Goal: Information Seeking & Learning: Learn about a topic

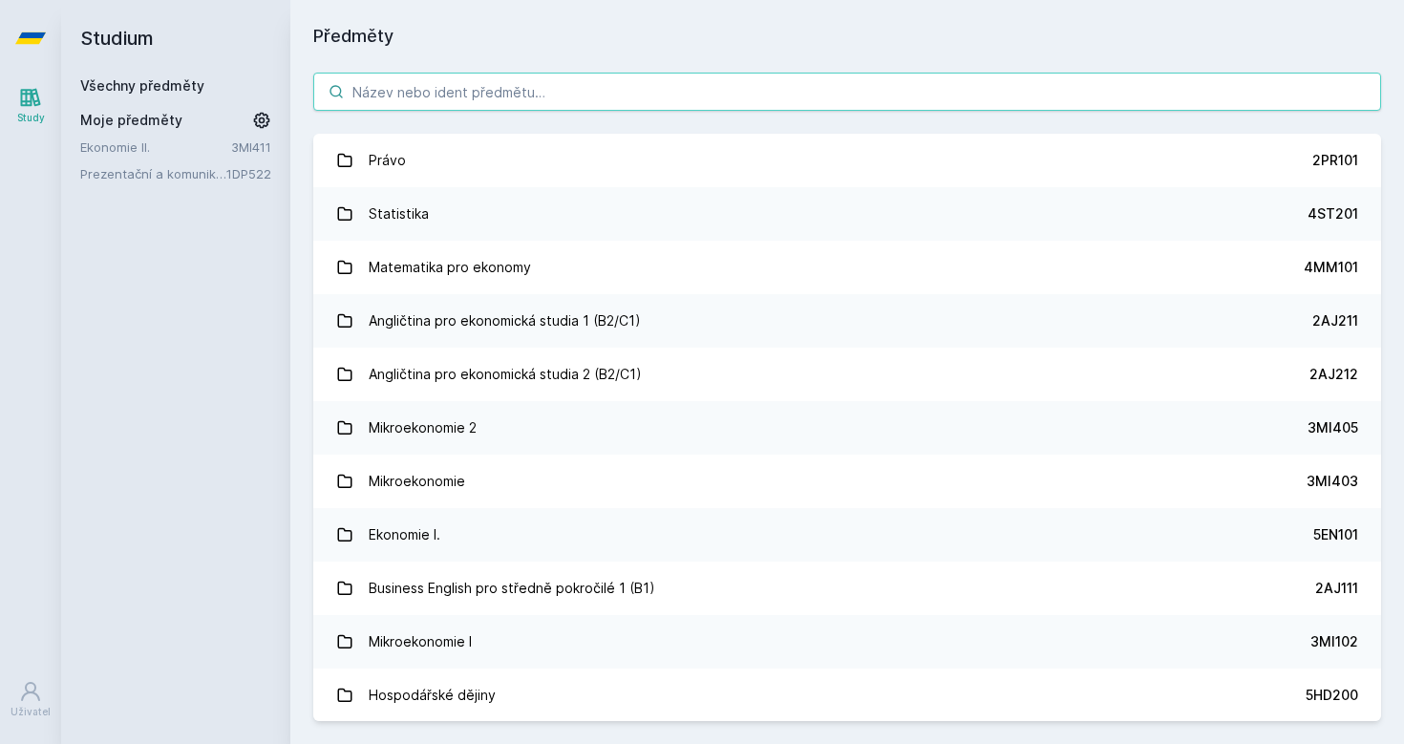
click at [430, 86] on input "search" at bounding box center [847, 92] width 1068 height 38
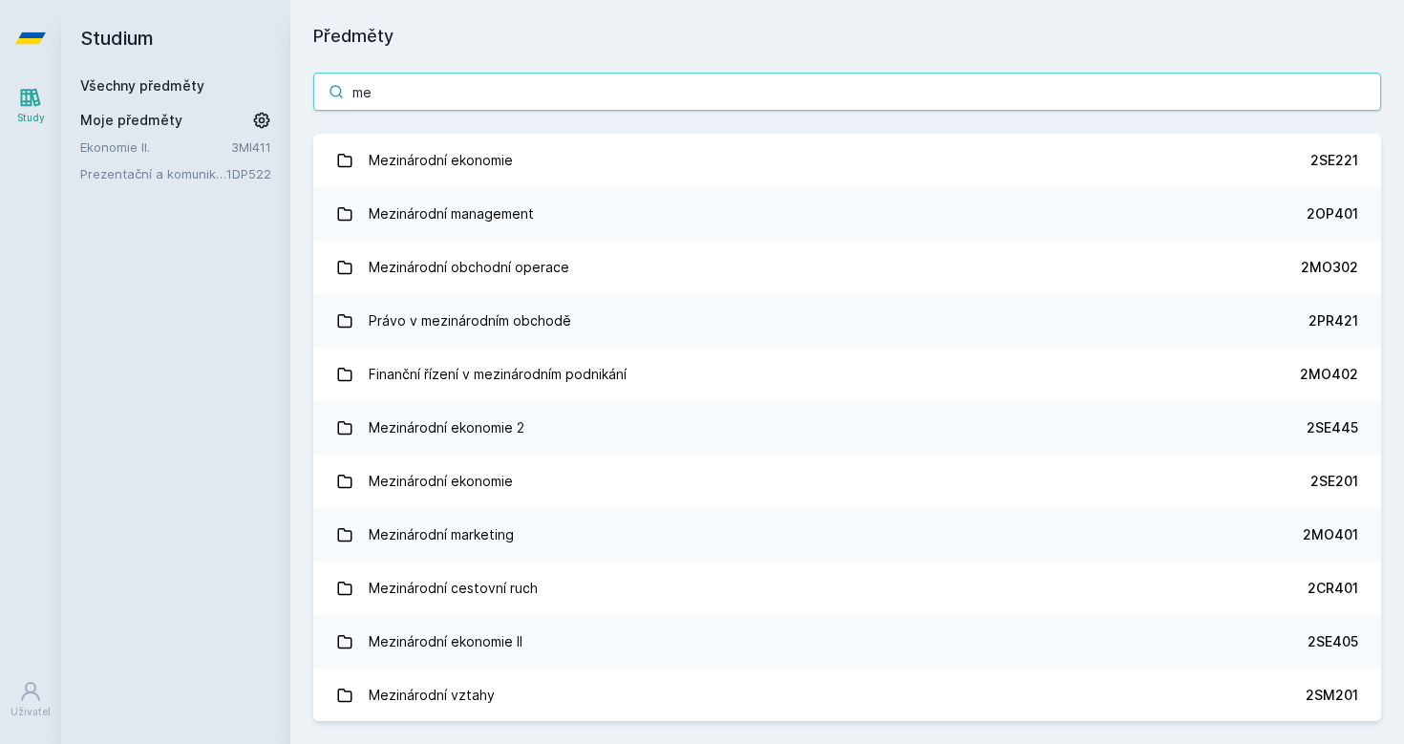
type input "m"
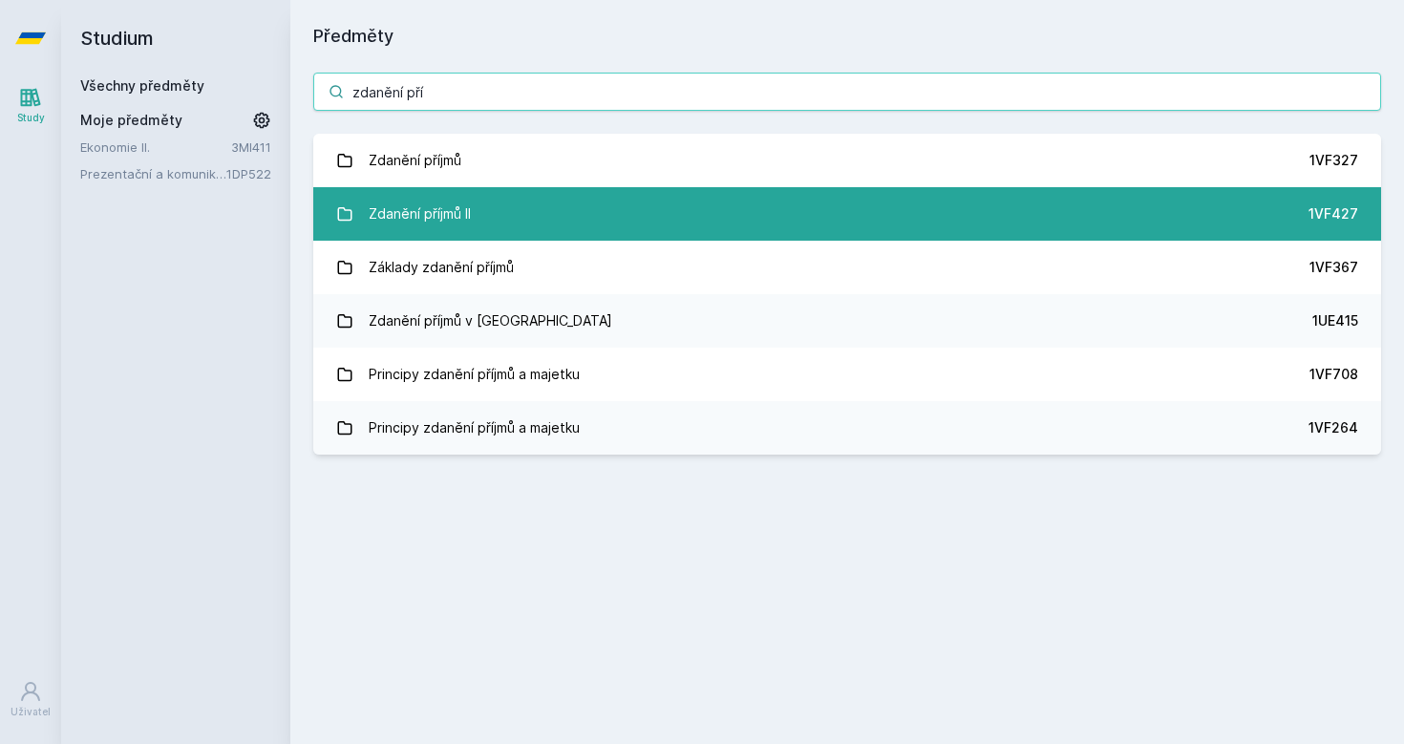
type input "zdanění pří"
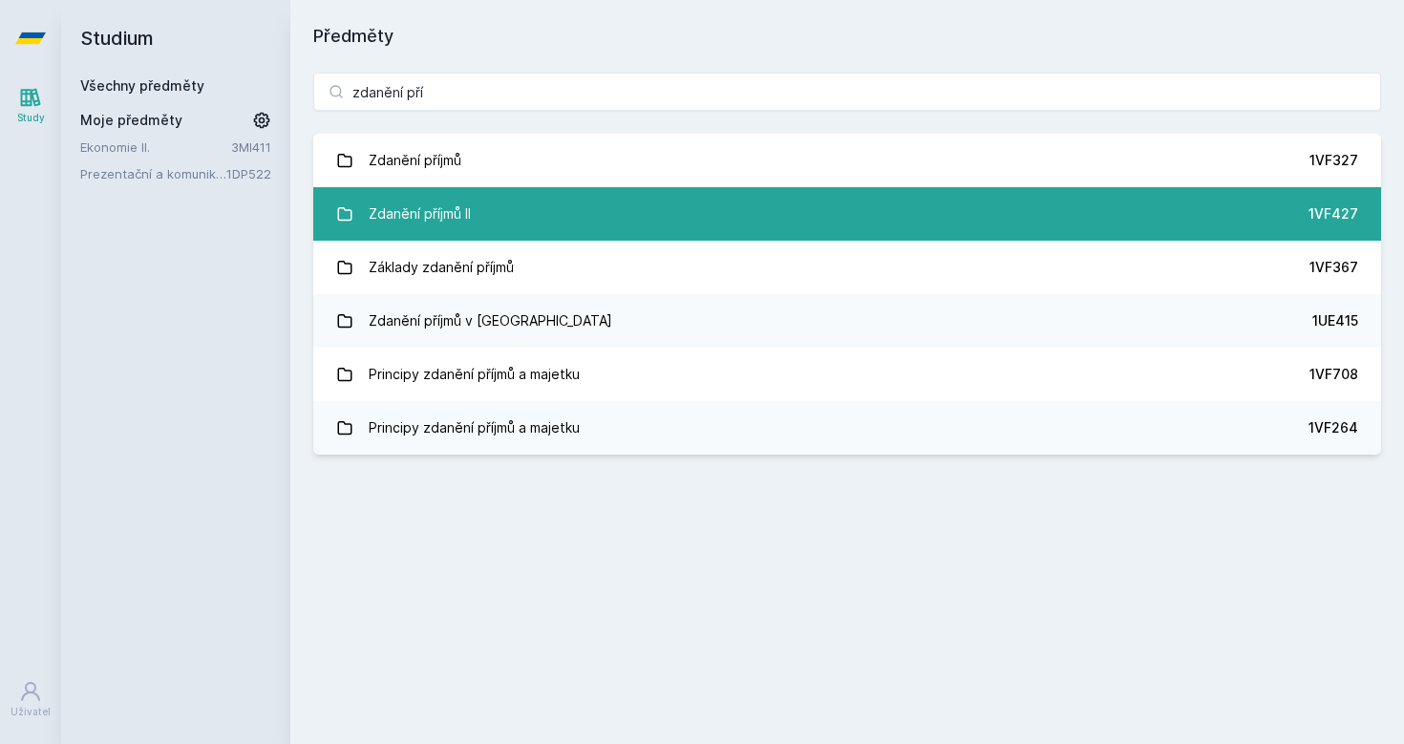
click at [407, 221] on div "Zdanění příjmů II" at bounding box center [420, 214] width 102 height 38
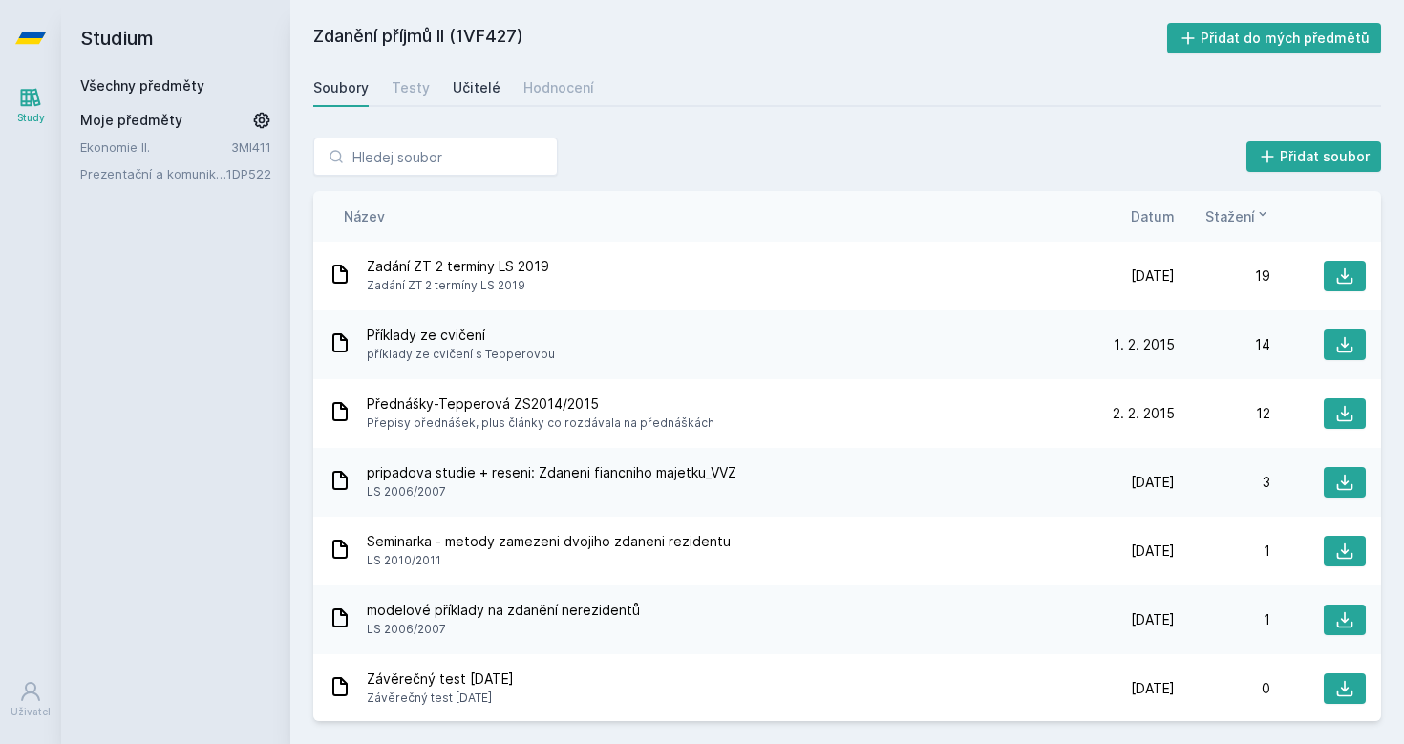
click at [470, 91] on div "Učitelé" at bounding box center [477, 87] width 48 height 19
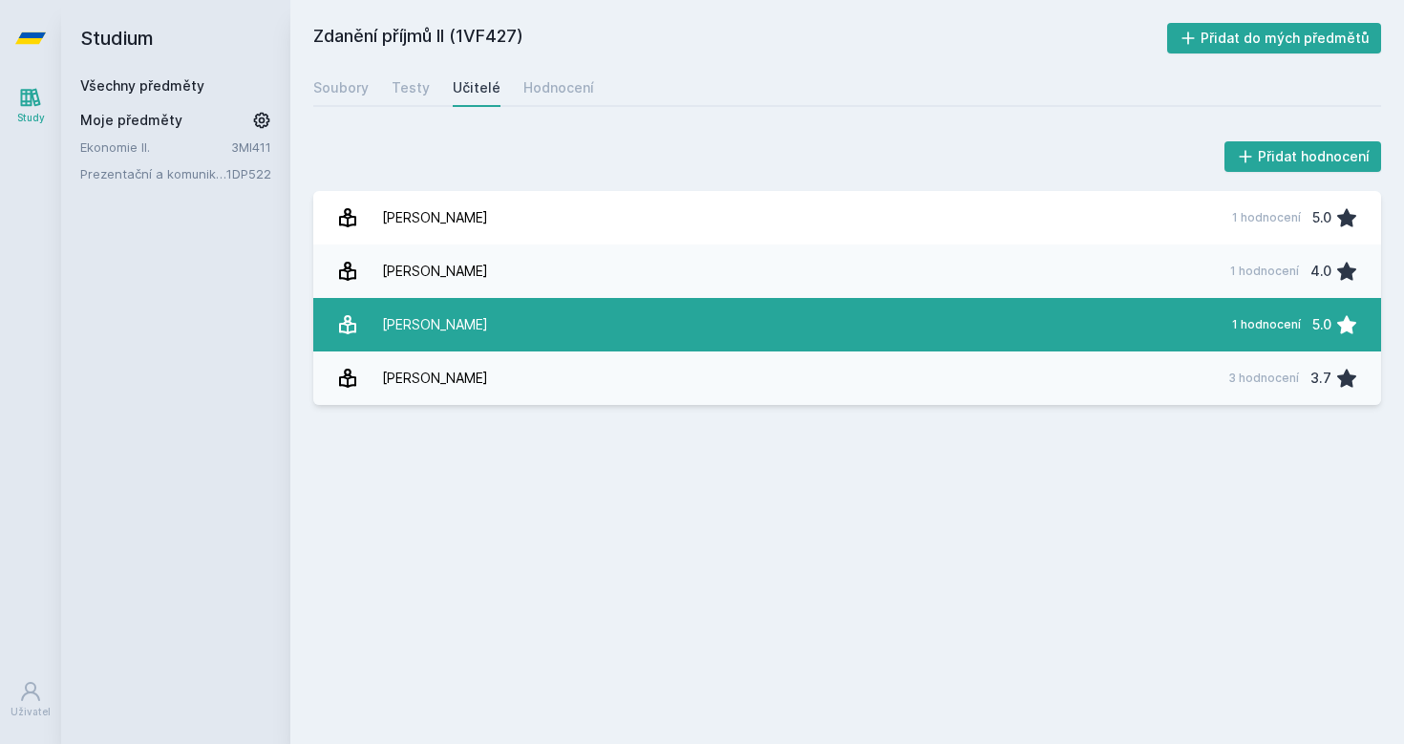
click at [490, 321] on link "[PERSON_NAME] 1 hodnocení 5.0" at bounding box center [847, 324] width 1068 height 53
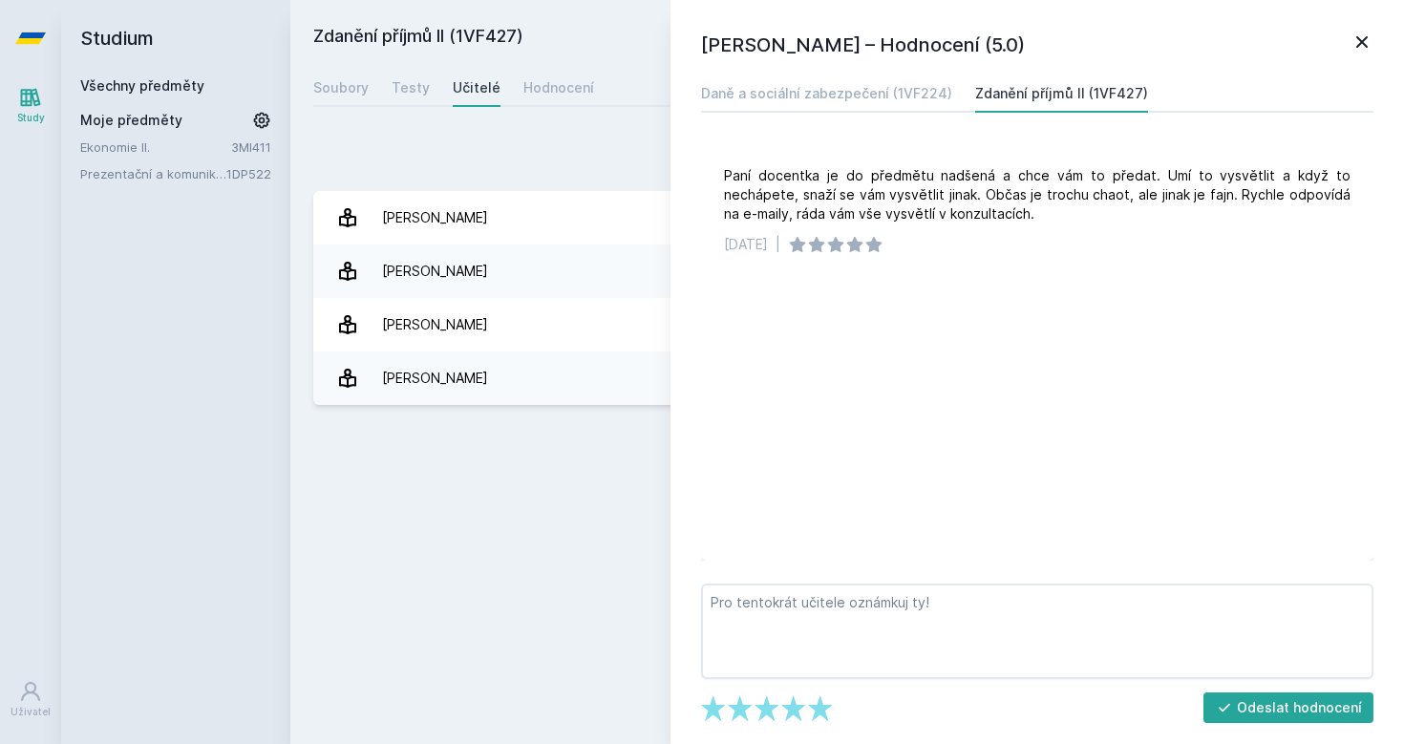
click at [1361, 50] on icon at bounding box center [1361, 42] width 23 height 23
